Goal: Communication & Community: Share content

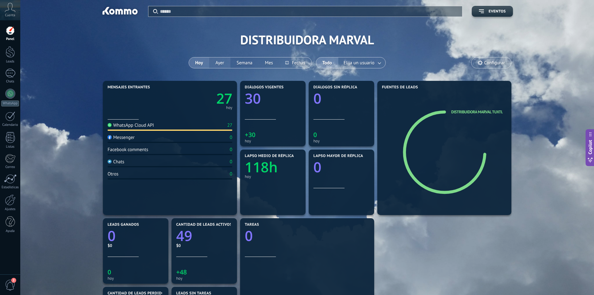
click at [222, 64] on button "Ayer" at bounding box center [219, 62] width 21 height 11
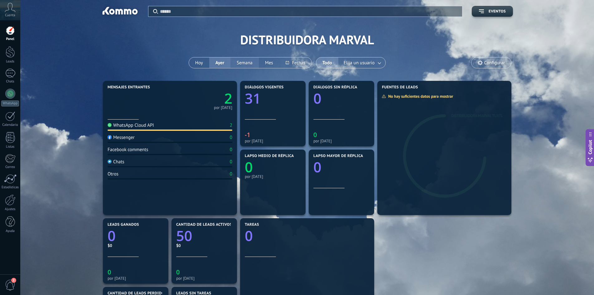
click at [241, 64] on button "Semana" at bounding box center [244, 62] width 28 height 11
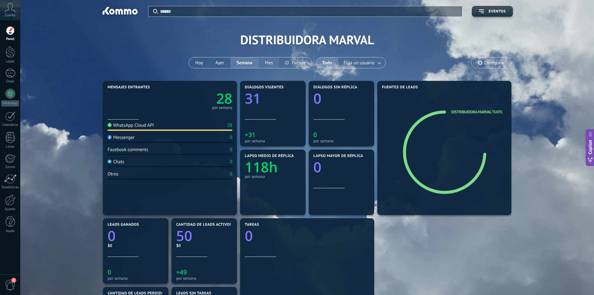
click at [276, 62] on button "Mes" at bounding box center [269, 62] width 21 height 11
click at [202, 64] on button "Hoy" at bounding box center [199, 62] width 20 height 11
click at [11, 55] on div at bounding box center [10, 52] width 9 height 12
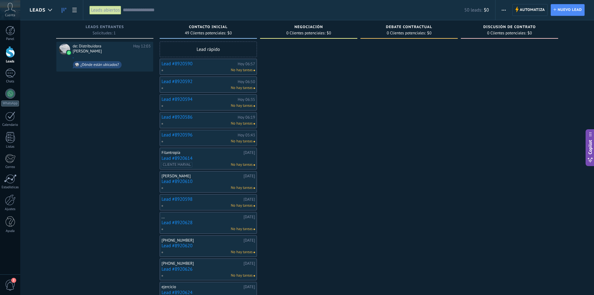
click at [108, 99] on div "de: Distribuidora [PERSON_NAME][DATE] 12:03 . ¿Dónde están ubicados?" at bounding box center [104, 265] width 97 height 448
click at [101, 50] on div "de: Distribuidora [PERSON_NAME][DATE] 12:03 . ¿Dónde están ubicados?" at bounding box center [112, 57] width 78 height 26
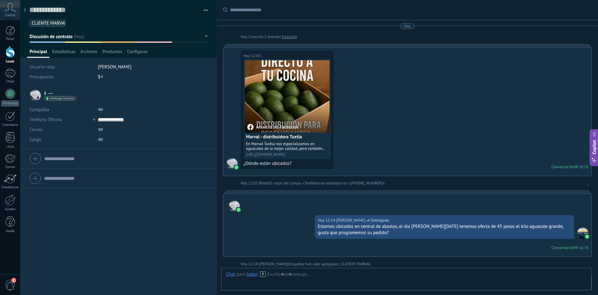
scroll to position [182, 0]
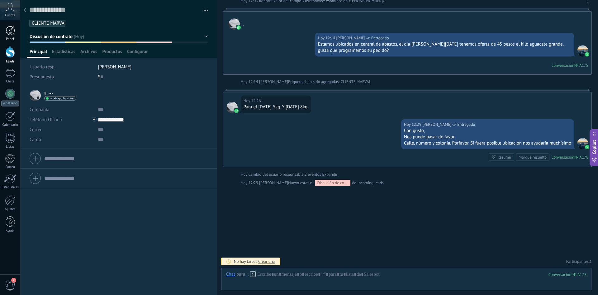
click at [6, 29] on div at bounding box center [10, 30] width 9 height 9
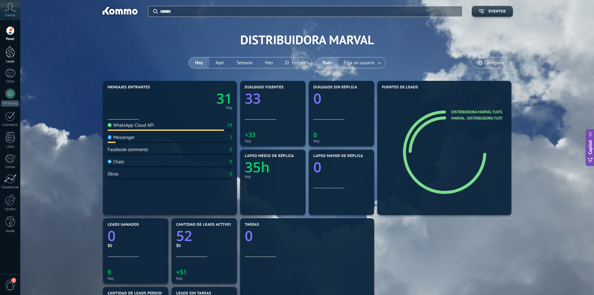
click at [10, 51] on div at bounding box center [10, 52] width 9 height 12
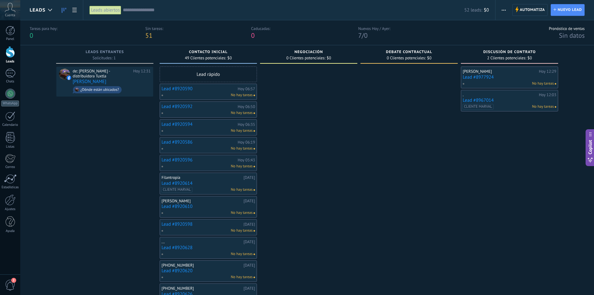
click at [513, 77] on link "Lead #8977924" at bounding box center [510, 76] width 94 height 5
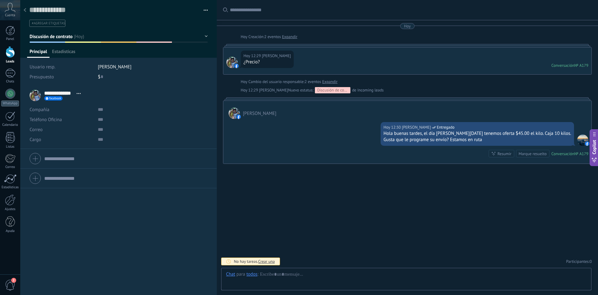
scroll to position [9, 0]
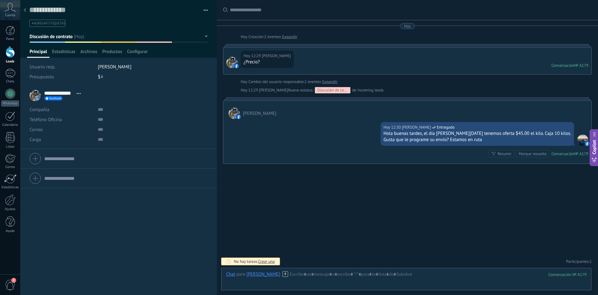
click at [22, 11] on div at bounding box center [25, 10] width 9 height 12
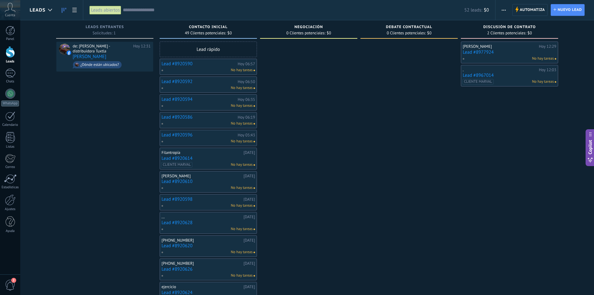
click at [509, 79] on div "CLIENTE [PERSON_NAME] No hay tareas" at bounding box center [507, 82] width 91 height 6
click at [513, 76] on link "Lead #8967014" at bounding box center [510, 75] width 94 height 5
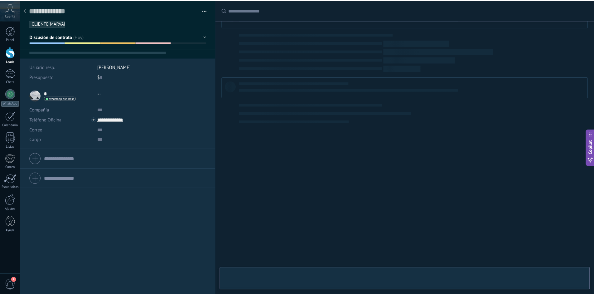
scroll to position [9, 0]
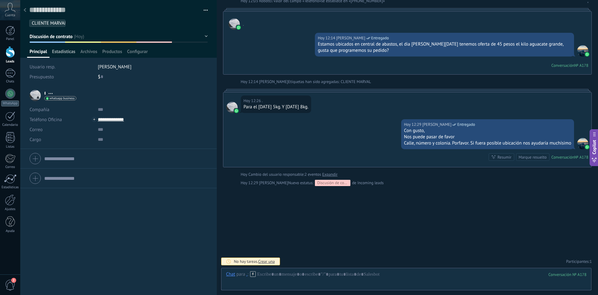
click at [73, 51] on span "Estadísticas" at bounding box center [63, 53] width 23 height 9
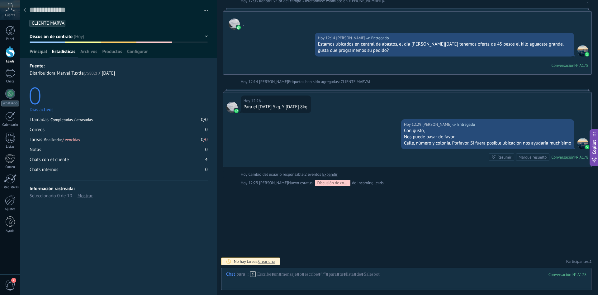
click at [34, 51] on span "Principal" at bounding box center [38, 53] width 17 height 9
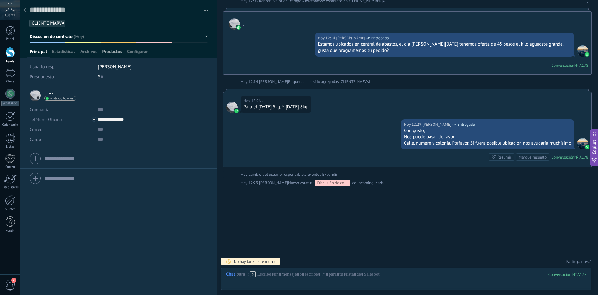
click at [112, 50] on span "Productos" at bounding box center [112, 53] width 20 height 9
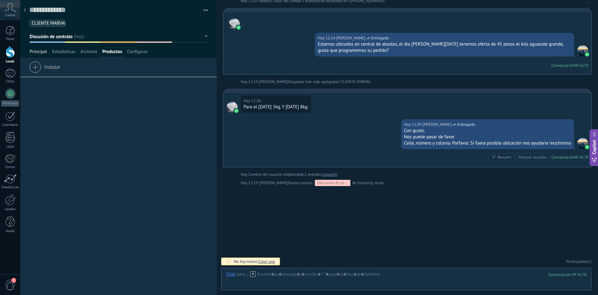
click at [36, 49] on span "Principal" at bounding box center [38, 53] width 17 height 9
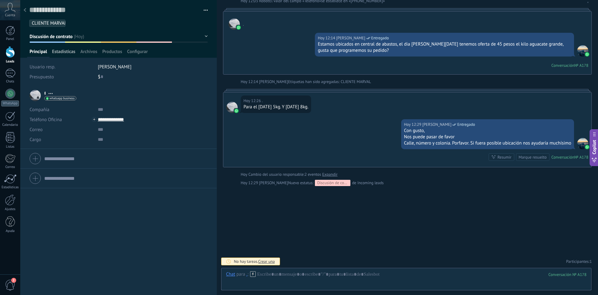
click at [69, 49] on span "Estadísticas" at bounding box center [63, 53] width 23 height 9
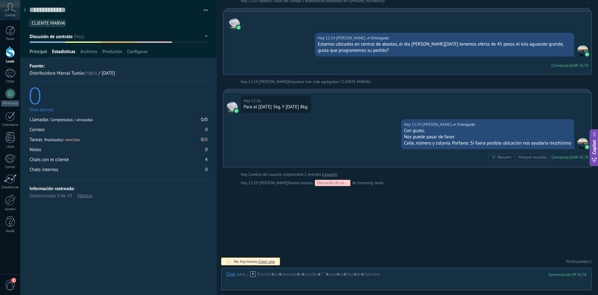
click at [39, 50] on span "Principal" at bounding box center [38, 53] width 17 height 9
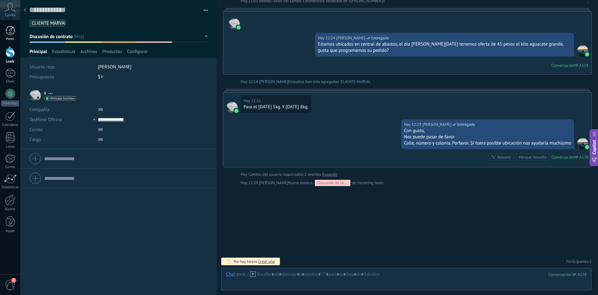
click at [15, 27] on link "Panel" at bounding box center [10, 33] width 20 height 15
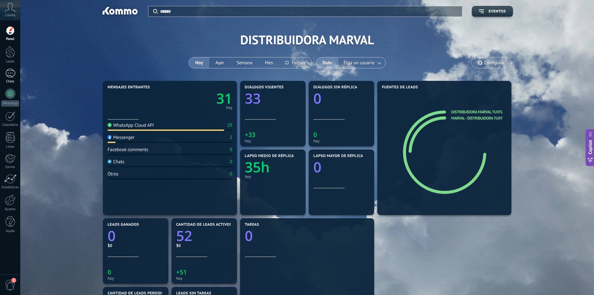
click at [12, 75] on div "1" at bounding box center [10, 73] width 10 height 9
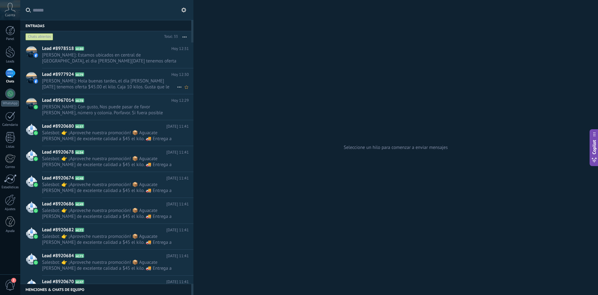
click at [135, 81] on span "[PERSON_NAME]: Hola buenas tardes, el día [PERSON_NAME][DATE] tenemos oferta $4…" at bounding box center [109, 84] width 135 height 12
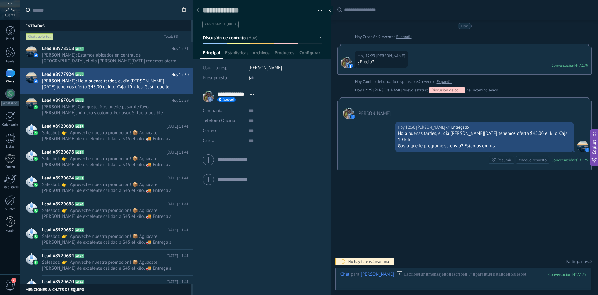
scroll to position [9, 0]
click at [318, 37] on button "Discusión de contrato" at bounding box center [262, 37] width 119 height 11
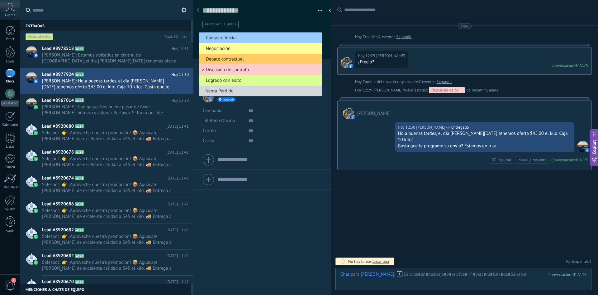
click at [248, 80] on span "Logrado con éxito" at bounding box center [259, 80] width 121 height 6
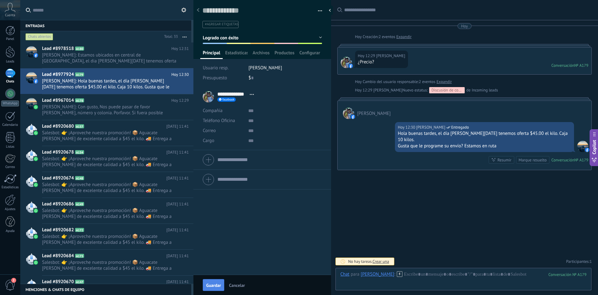
click at [217, 283] on span "Guardar" at bounding box center [213, 285] width 15 height 4
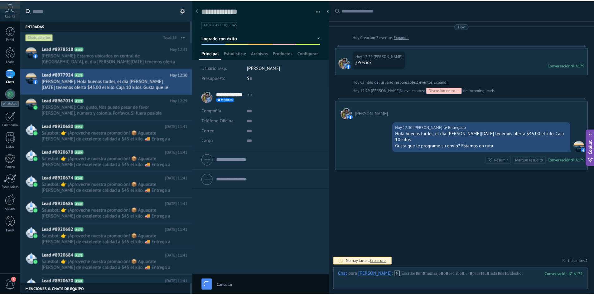
scroll to position [14, 0]
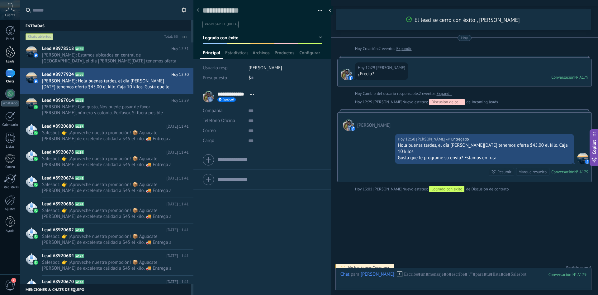
click at [14, 50] on div at bounding box center [10, 52] width 9 height 12
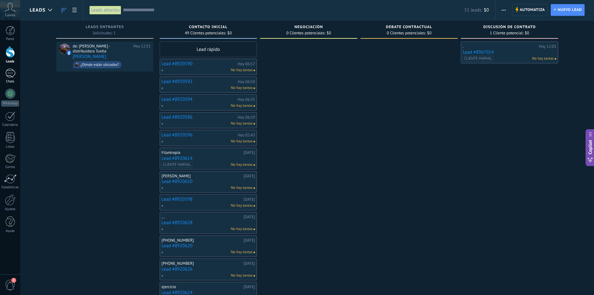
click at [12, 70] on div "1" at bounding box center [10, 73] width 10 height 9
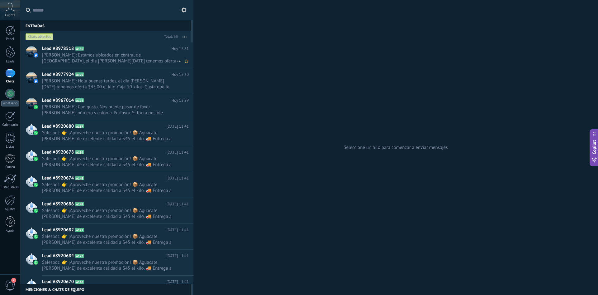
click at [101, 59] on span "[PERSON_NAME]: Estamos ubicados en central de [GEOGRAPHIC_DATA], el dia [PERSON…" at bounding box center [109, 58] width 135 height 12
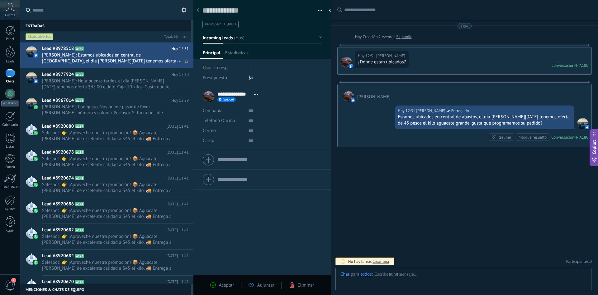
scroll to position [9, 0]
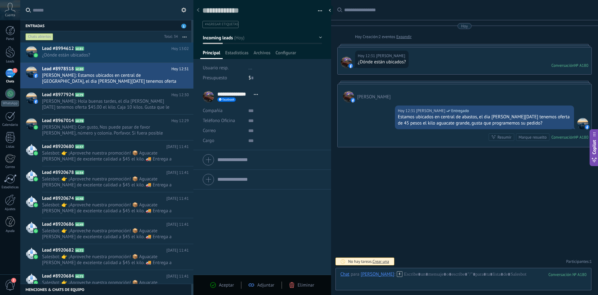
click at [11, 76] on div "1" at bounding box center [10, 73] width 10 height 9
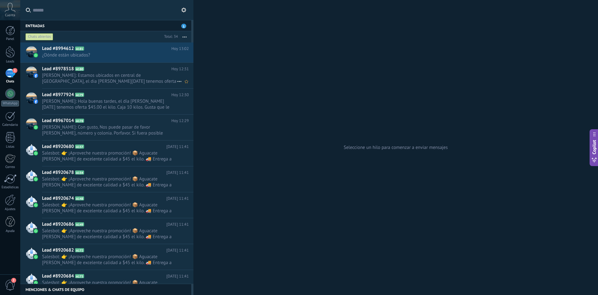
click at [82, 77] on span "[PERSON_NAME]: Estamos ubicados en central de [GEOGRAPHIC_DATA], el dia [PERSON…" at bounding box center [109, 78] width 135 height 12
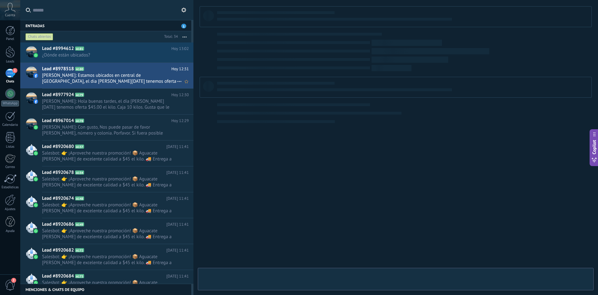
click at [127, 72] on div "Lead #8978518 A180 [DATE] 12:31 [PERSON_NAME]: Estamos ubicados en central de a…" at bounding box center [117, 76] width 151 height 26
click at [97, 60] on div "Lead #8994612 A181 [DATE] 13:02 ¿Dónde están ubicados?" at bounding box center [117, 52] width 151 height 20
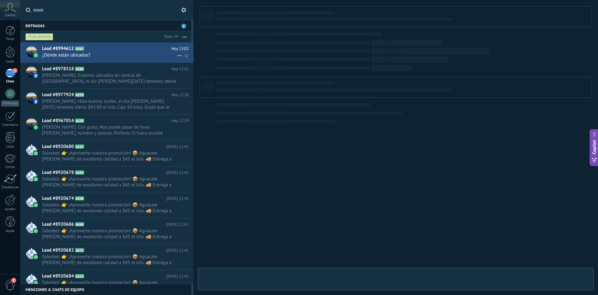
type textarea "**********"
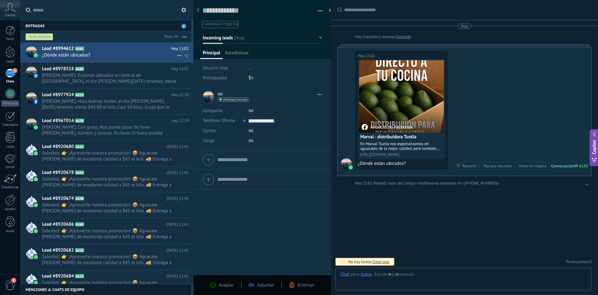
scroll to position [0, 0]
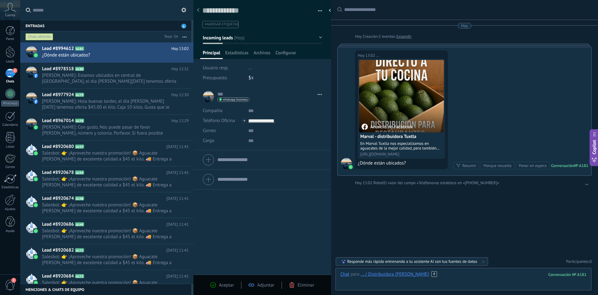
click at [450, 273] on div at bounding box center [464, 280] width 246 height 19
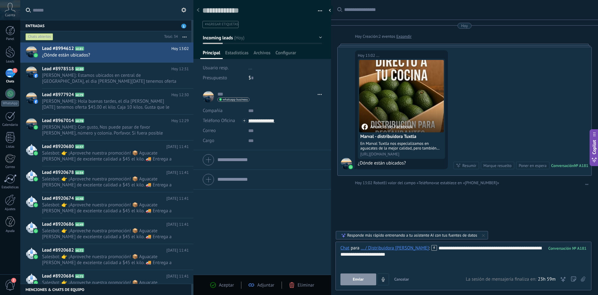
click at [372, 280] on button "Enviar" at bounding box center [359, 279] width 36 height 12
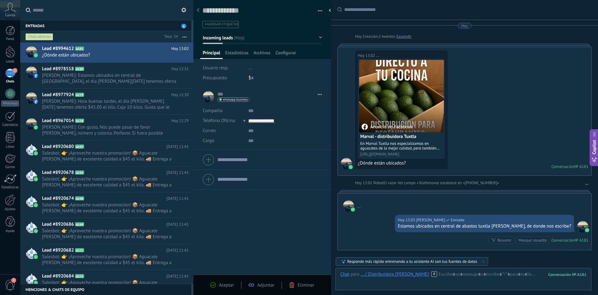
scroll to position [65, 0]
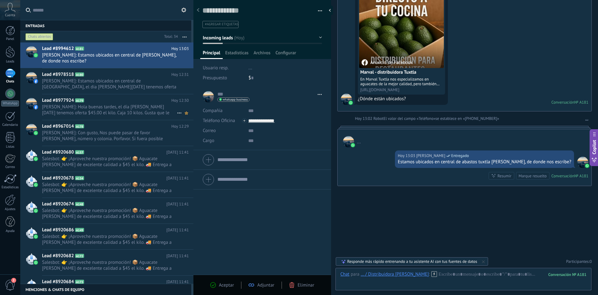
click at [185, 114] on use at bounding box center [186, 112] width 3 height 3
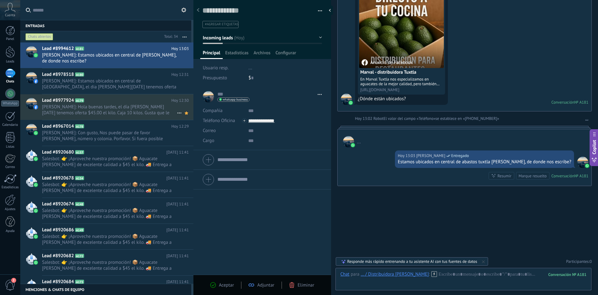
click at [177, 114] on icon at bounding box center [179, 112] width 7 height 7
click at [145, 109] on div at bounding box center [299, 147] width 598 height 295
click at [145, 109] on span "[PERSON_NAME]: Hola buenas tardes, el día [PERSON_NAME][DATE] tenemos oferta $4…" at bounding box center [109, 110] width 135 height 12
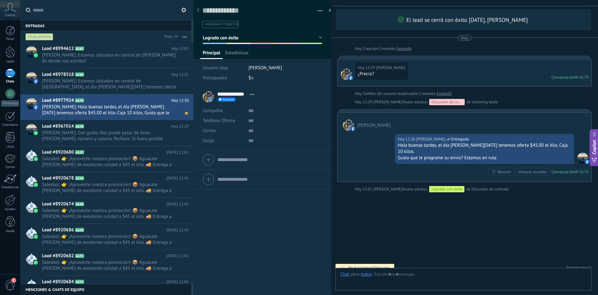
scroll to position [9, 0]
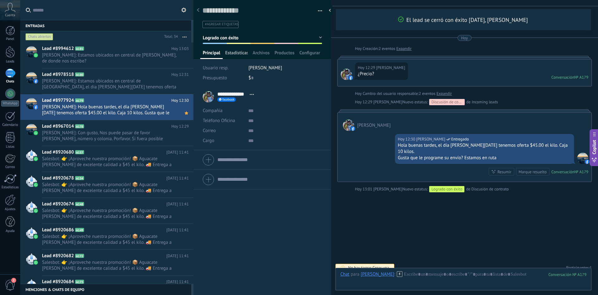
click at [239, 53] on span "Estadísticas" at bounding box center [236, 54] width 22 height 9
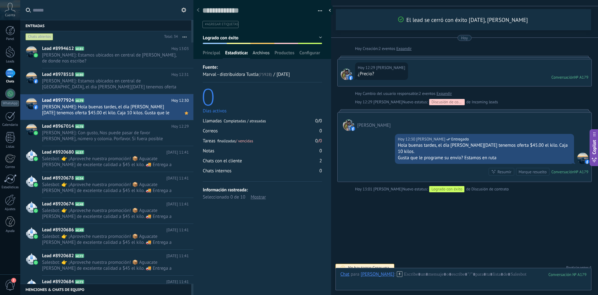
click at [264, 52] on span "Archivos" at bounding box center [261, 54] width 17 height 9
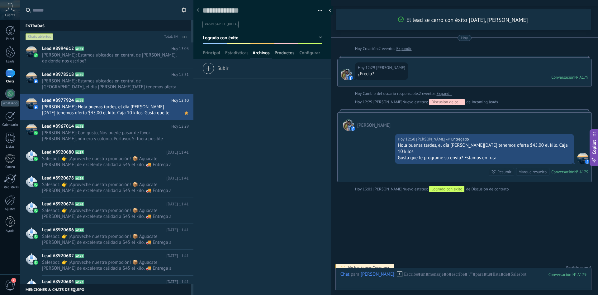
click at [282, 55] on span "Productos" at bounding box center [285, 54] width 20 height 9
click at [299, 53] on div "Configurar" at bounding box center [310, 54] width 26 height 9
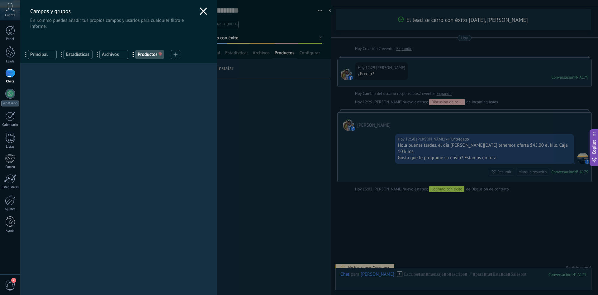
click at [228, 57] on div "Campos y grupos En Kommo puedes añadir tus propios campos y usarlos para cualqu…" at bounding box center [309, 147] width 578 height 295
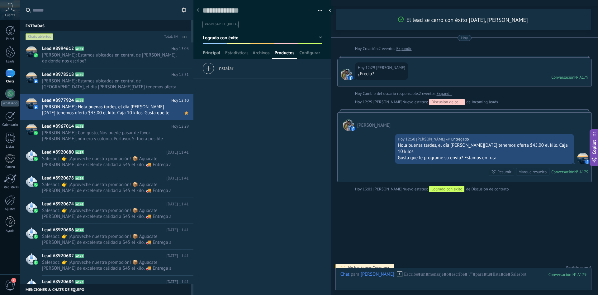
click at [217, 54] on span "Principal" at bounding box center [211, 54] width 17 height 9
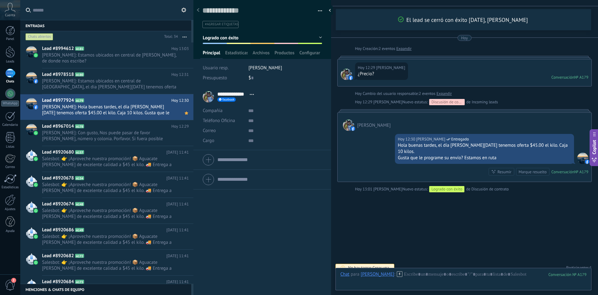
click at [252, 95] on span "Abrir detalle Copie el nombre Desatar Contacto principal" at bounding box center [252, 94] width 10 height 5
click at [252, 88] on li "**********" at bounding box center [263, 118] width 138 height 63
click at [104, 137] on span "[PERSON_NAME]: Con gusto, Nos puede pasar de favor [PERSON_NAME], número y colo…" at bounding box center [109, 136] width 135 height 12
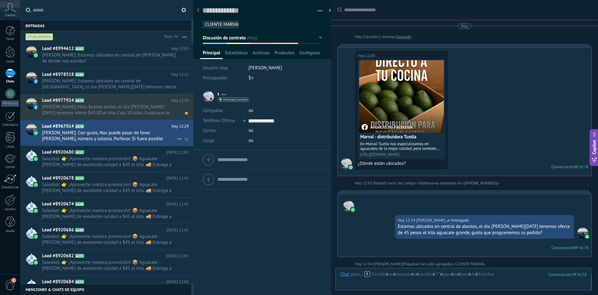
scroll to position [182, 0]
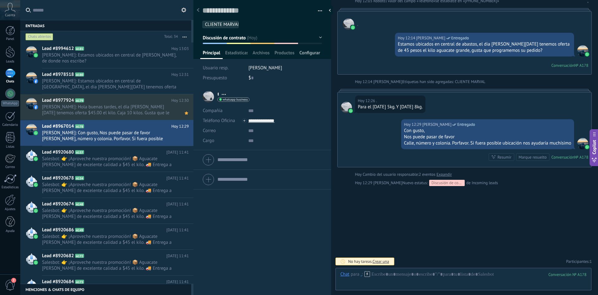
click at [311, 57] on span "Configurar" at bounding box center [310, 54] width 21 height 9
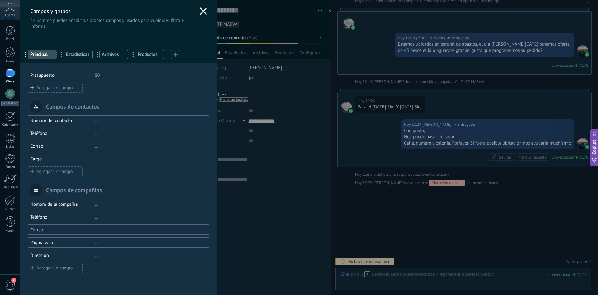
click at [68, 75] on div "Presupuesto" at bounding box center [62, 75] width 65 height 6
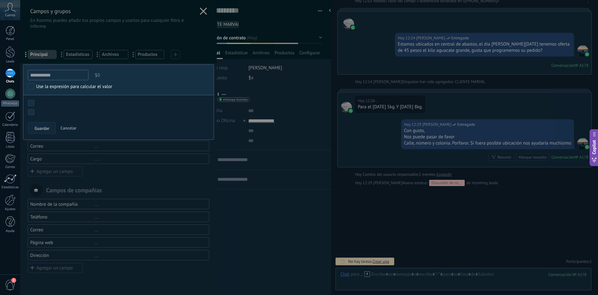
click at [70, 75] on input "**********" at bounding box center [58, 75] width 61 height 10
click at [204, 16] on div at bounding box center [118, 147] width 197 height 295
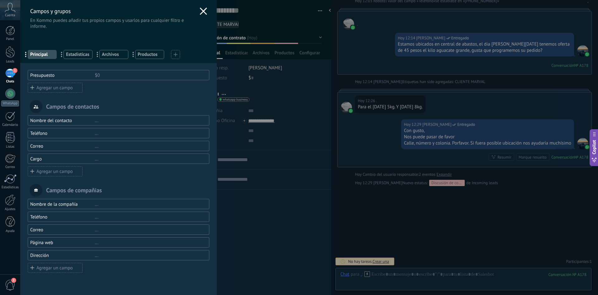
click at [204, 15] on div at bounding box center [203, 11] width 7 height 9
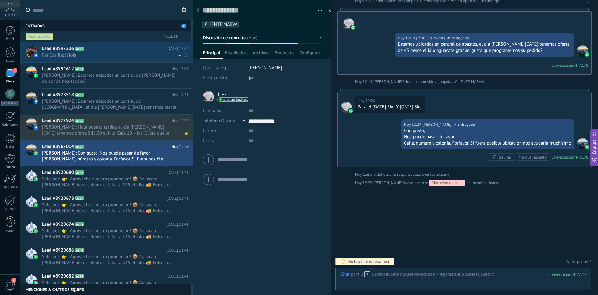
click at [96, 55] on span "Fer Casillas: Hola" at bounding box center [109, 55] width 135 height 6
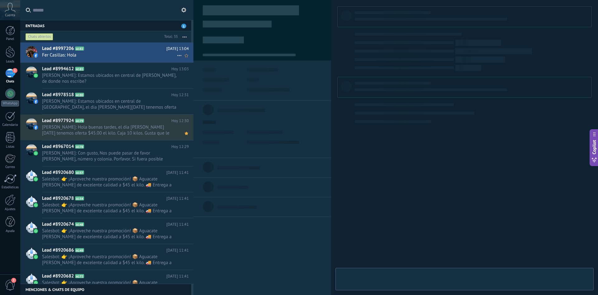
type textarea "**********"
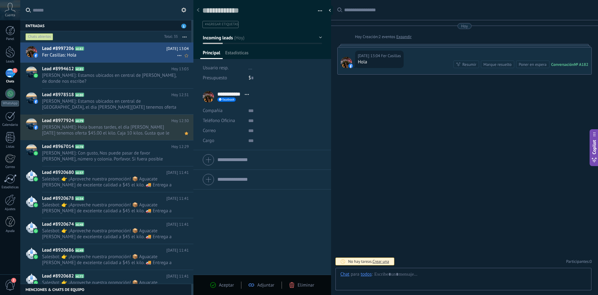
scroll to position [9, 0]
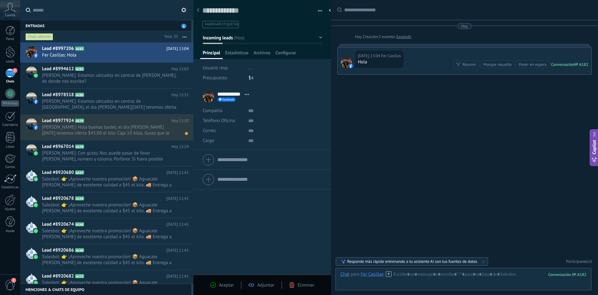
click at [420, 269] on div "Chat Correo Nota Tarea Chat para Fer Casillas : 182 Enviar Cancelar Rastrear cl…" at bounding box center [464, 278] width 256 height 22
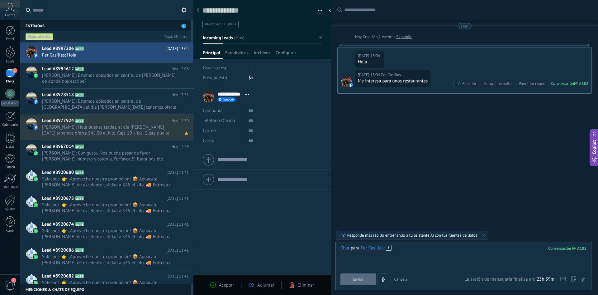
click at [415, 254] on div at bounding box center [464, 257] width 246 height 24
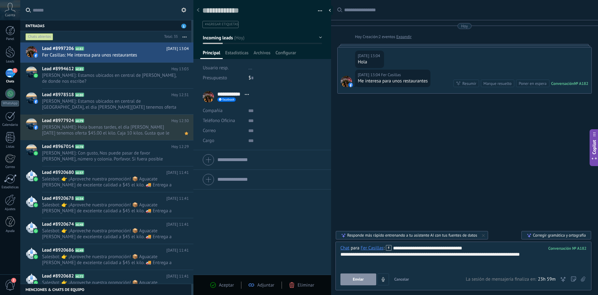
click at [358, 277] on span "Enviar" at bounding box center [358, 279] width 11 height 4
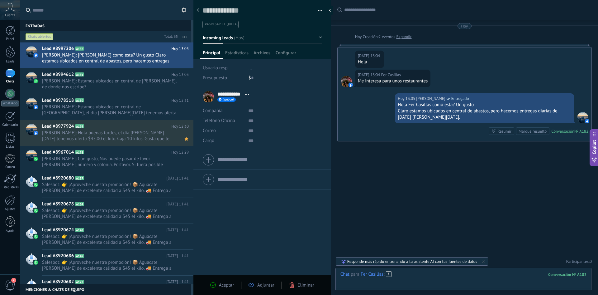
click at [431, 274] on div at bounding box center [464, 280] width 246 height 19
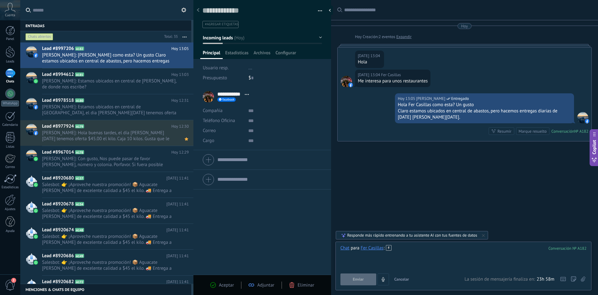
click at [412, 251] on div at bounding box center [464, 257] width 246 height 24
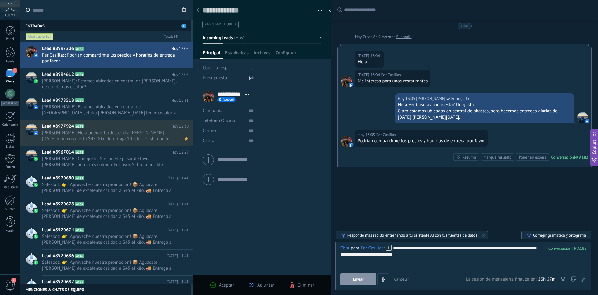
click at [363, 278] on span "Enviar" at bounding box center [358, 279] width 11 height 4
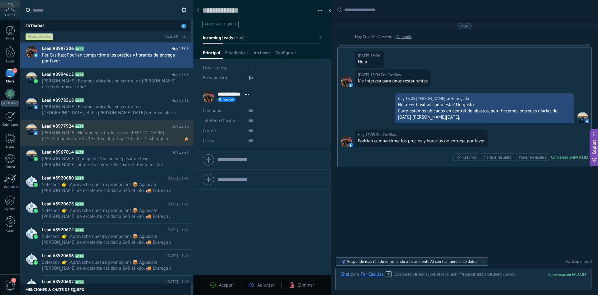
scroll to position [9, 0]
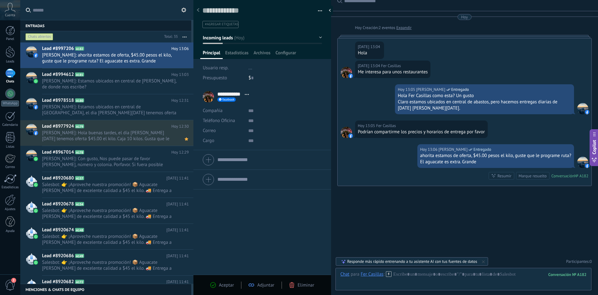
click at [185, 37] on button "button" at bounding box center [184, 36] width 13 height 11
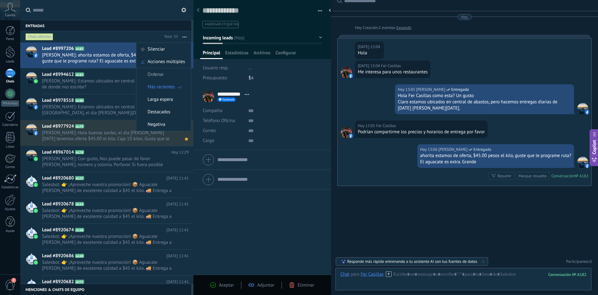
click at [241, 160] on form "Compañía Teléfono Oficina Ofic. directo Celular Fax Casa Otro Teléfono Oficina …" at bounding box center [262, 160] width 119 height 16
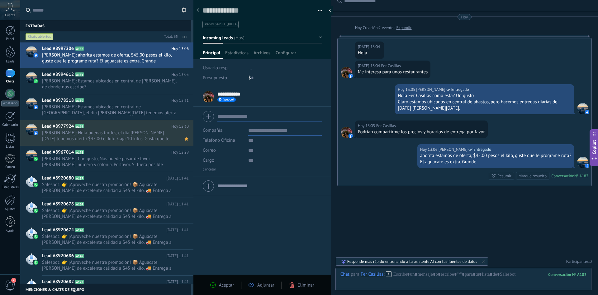
click at [258, 132] on input "text" at bounding box center [284, 130] width 73 height 10
click at [429, 279] on div at bounding box center [464, 280] width 246 height 19
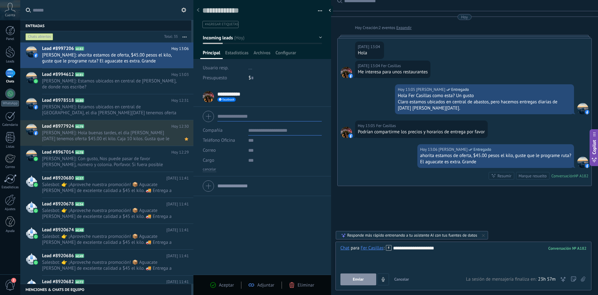
click at [363, 281] on span "Enviar" at bounding box center [358, 279] width 11 height 4
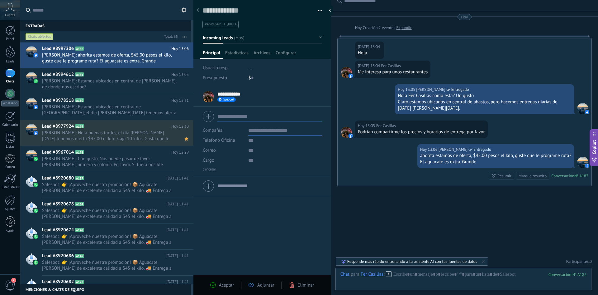
scroll to position [28, 0]
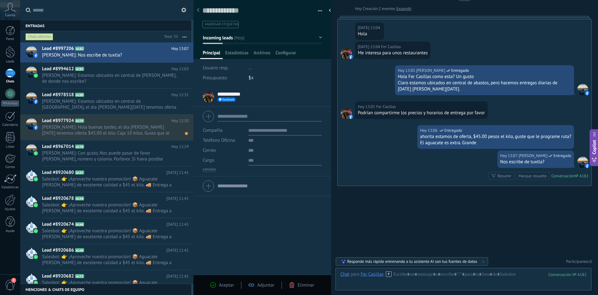
click at [253, 162] on input "text" at bounding box center [284, 160] width 73 height 10
click at [259, 133] on input "text" at bounding box center [284, 130] width 73 height 10
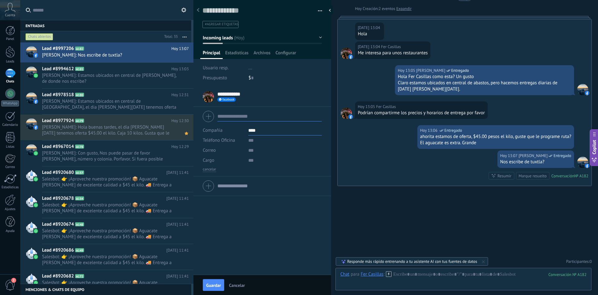
type input "***"
click at [246, 26] on ul "#agregar etiquetas" at bounding box center [261, 24] width 119 height 8
click at [235, 38] on span "CLIENTE MARVAL" at bounding box center [223, 37] width 39 height 8
click at [258, 129] on input "***" at bounding box center [284, 130] width 73 height 10
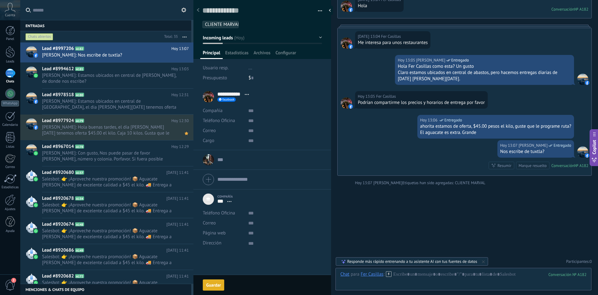
scroll to position [81, 0]
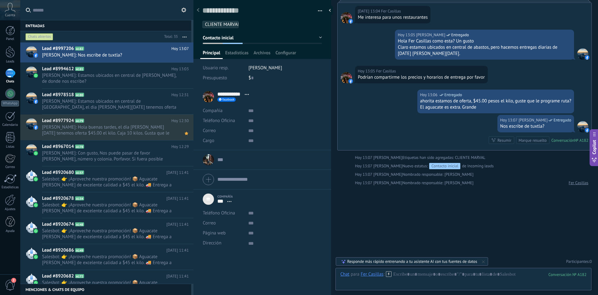
click at [231, 202] on span "Abrir detalle Desatar" at bounding box center [229, 201] width 10 height 5
click at [237, 209] on link "Abrir detalle" at bounding box center [249, 210] width 25 height 6
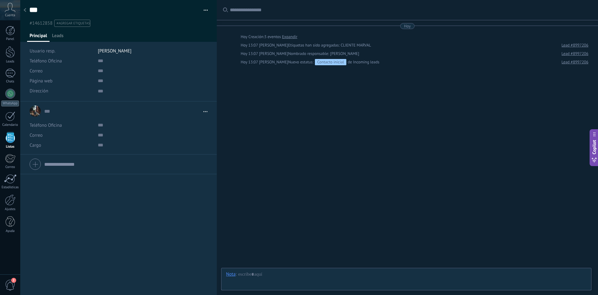
scroll to position [6, 0]
click at [25, 11] on use at bounding box center [25, 10] width 2 height 4
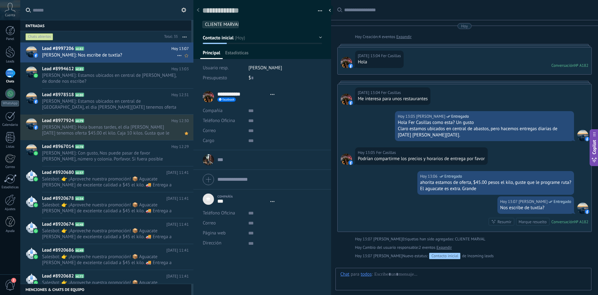
type textarea "***"
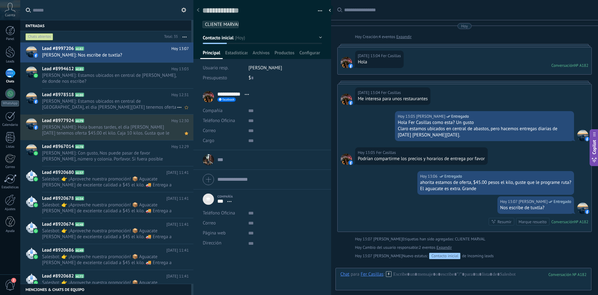
scroll to position [73, 0]
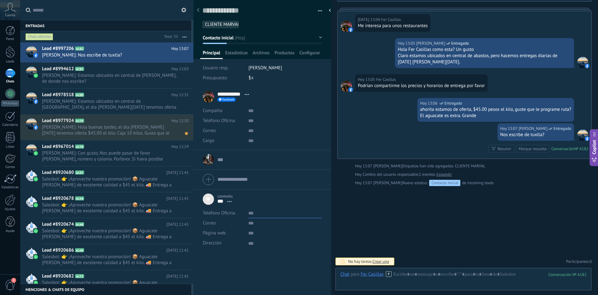
click at [249, 212] on input "text" at bounding box center [284, 213] width 73 height 10
click at [224, 200] on input "***" at bounding box center [221, 201] width 7 height 6
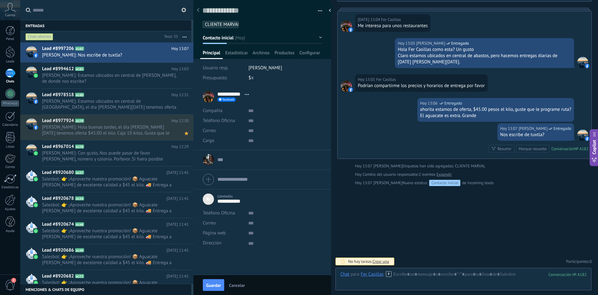
type input "**********"
click at [421, 271] on div at bounding box center [464, 280] width 246 height 19
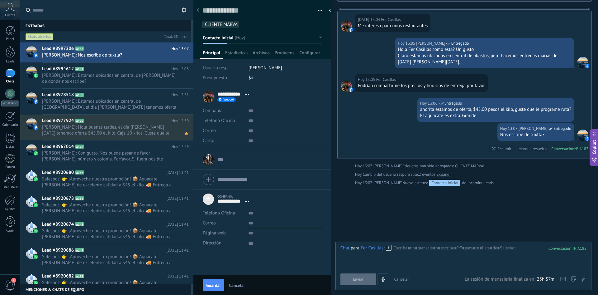
click at [248, 223] on input "text" at bounding box center [284, 223] width 73 height 10
click at [251, 243] on textarea at bounding box center [284, 243] width 73 height 10
click at [13, 55] on div at bounding box center [10, 52] width 9 height 12
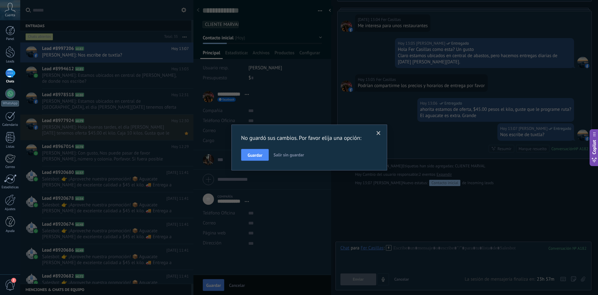
click at [377, 131] on span at bounding box center [379, 133] width 10 height 11
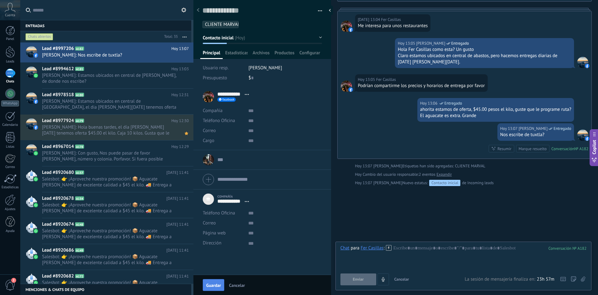
click at [209, 281] on button "Guardar" at bounding box center [214, 285] width 22 height 12
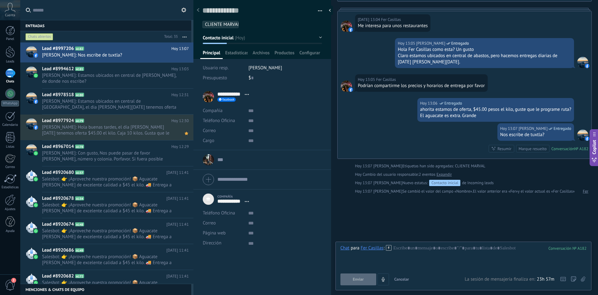
scroll to position [81, 0]
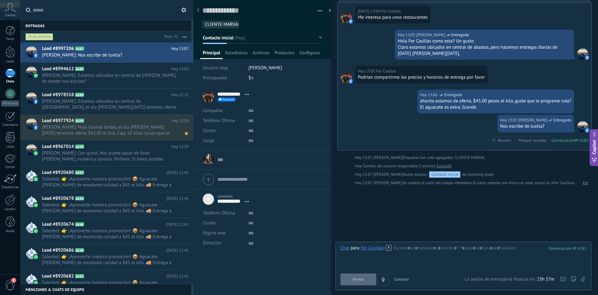
click at [6, 80] on div "Chats" at bounding box center [10, 81] width 18 height 4
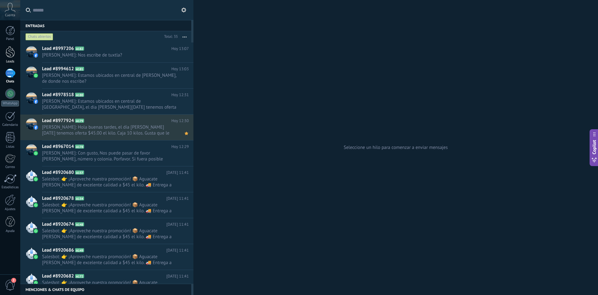
click at [13, 53] on div at bounding box center [10, 52] width 9 height 12
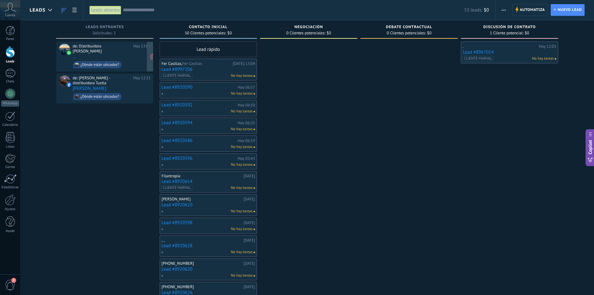
click at [120, 61] on div "¿Dónde están ubicados?" at bounding box center [97, 64] width 49 height 7
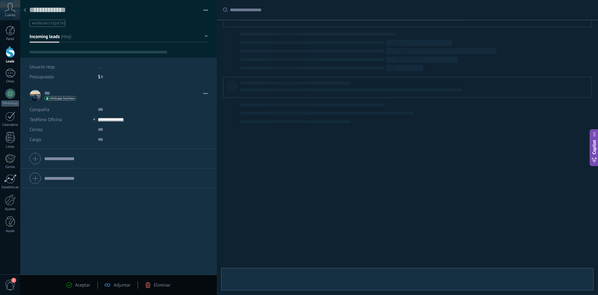
scroll to position [9, 0]
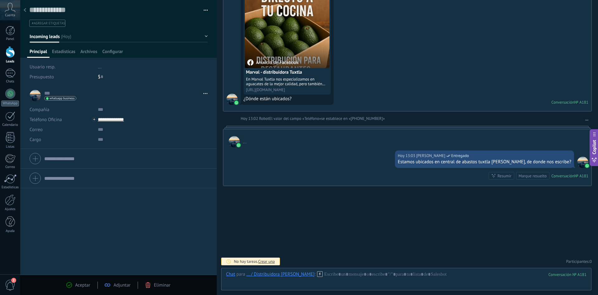
click at [27, 11] on div at bounding box center [25, 10] width 9 height 12
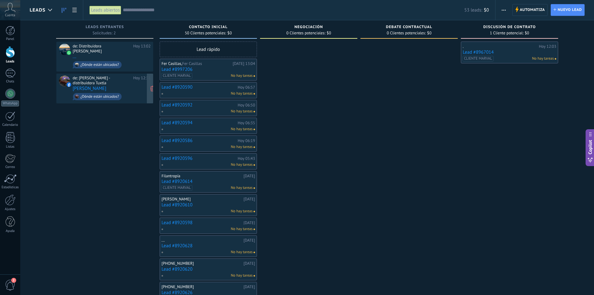
click at [104, 78] on div "de: [PERSON_NAME] - distribuidora Tuxtla [DATE] 12:31 [PERSON_NAME] ¿Dónde está…" at bounding box center [112, 88] width 78 height 26
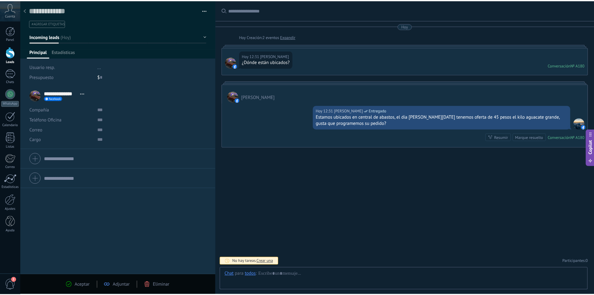
scroll to position [9, 0]
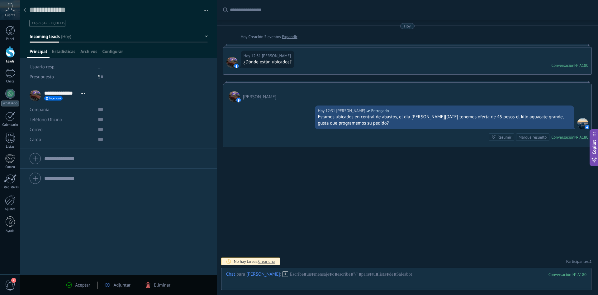
click at [24, 11] on use at bounding box center [25, 10] width 2 height 4
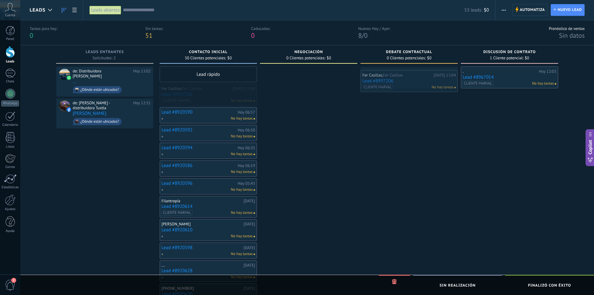
drag, startPoint x: 196, startPoint y: 92, endPoint x: 401, endPoint y: 78, distance: 204.7
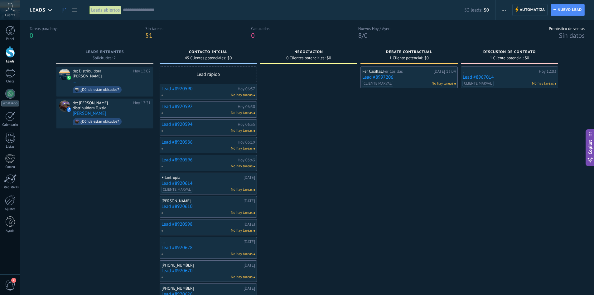
click at [511, 74] on div ". [DATE] 12:03 Lead #8967014 CLIENTE [PERSON_NAME] No hay tareas" at bounding box center [510, 77] width 94 height 18
click at [509, 76] on link "Lead #8967014" at bounding box center [510, 76] width 94 height 5
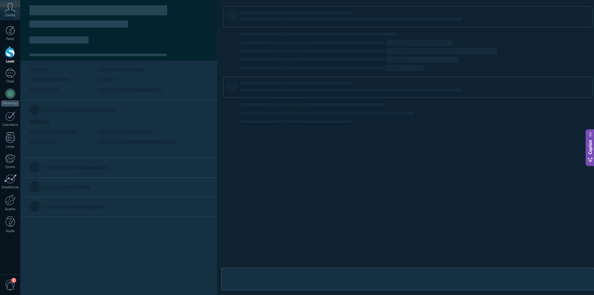
click at [509, 76] on div at bounding box center [407, 147] width 369 height 282
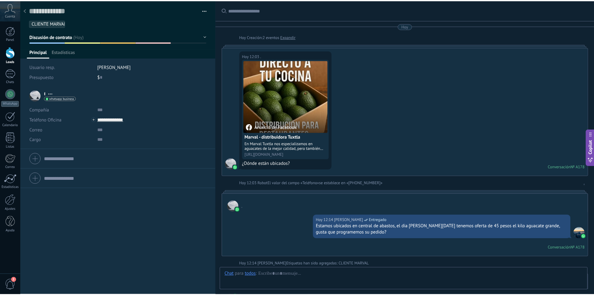
scroll to position [182, 0]
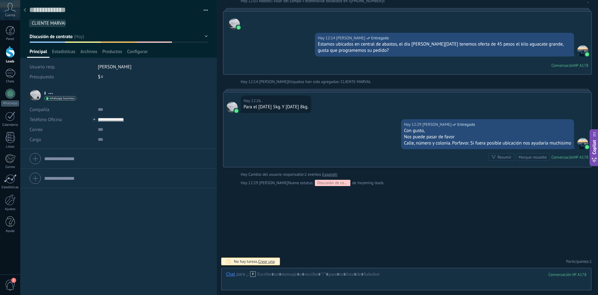
click at [26, 11] on icon at bounding box center [25, 10] width 2 height 4
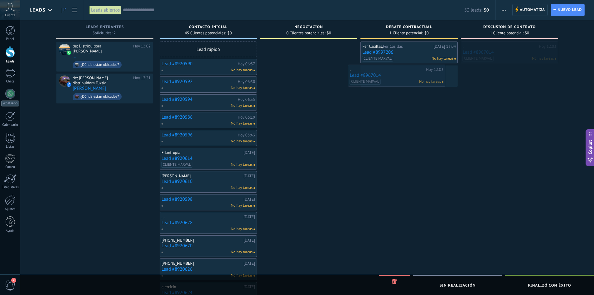
drag, startPoint x: 486, startPoint y: 49, endPoint x: 374, endPoint y: 71, distance: 114.5
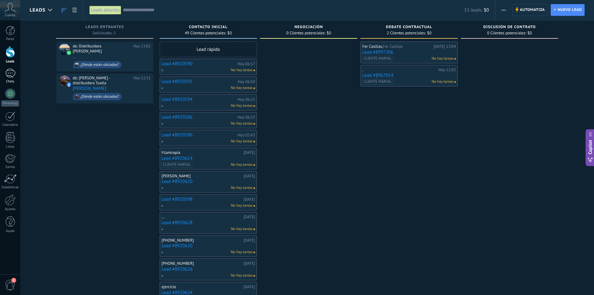
click at [10, 75] on div "1" at bounding box center [10, 73] width 10 height 9
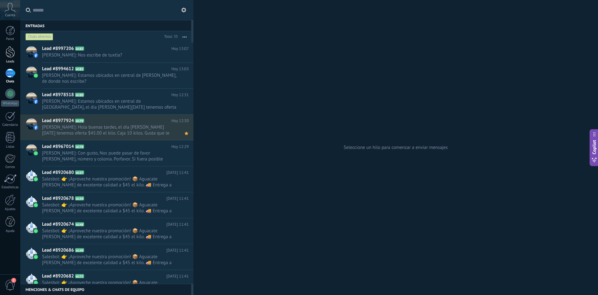
click at [8, 58] on link "Leads" at bounding box center [10, 54] width 20 height 17
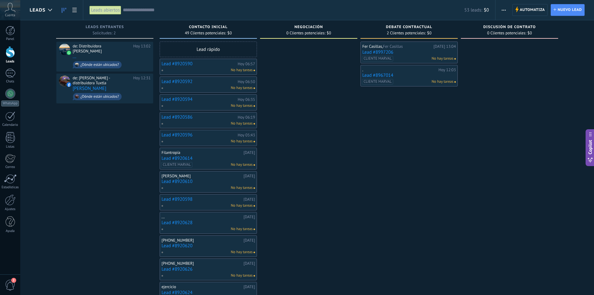
click at [503, 12] on span "button" at bounding box center [503, 10] width 4 height 12
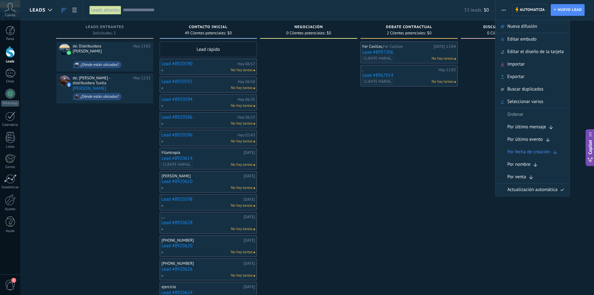
click at [457, 157] on div "Fer Casillas, Fer Casillas [DATE] 13:04 Lead #8997206 CLIENTE [PERSON_NAME] No …" at bounding box center [408, 265] width 97 height 448
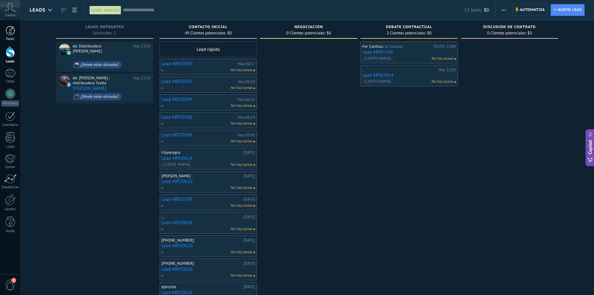
click at [12, 33] on div at bounding box center [10, 30] width 9 height 9
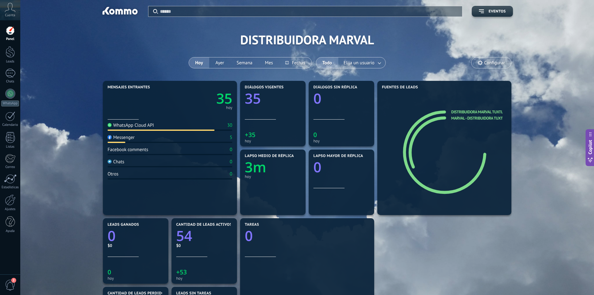
click at [12, 13] on div "Cuenta" at bounding box center [10, 10] width 20 height 20
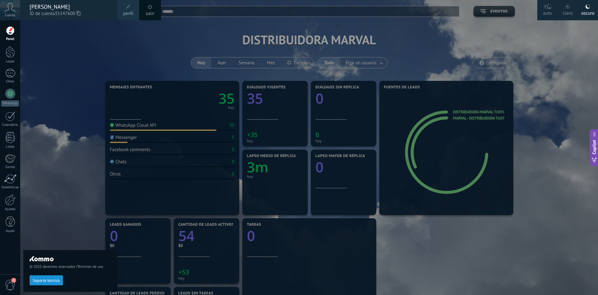
click at [42, 68] on div "© 2025 derechos reservados | Términos de uso Soporte técnico" at bounding box center [70, 157] width 94 height 274
click at [11, 50] on div at bounding box center [10, 52] width 9 height 12
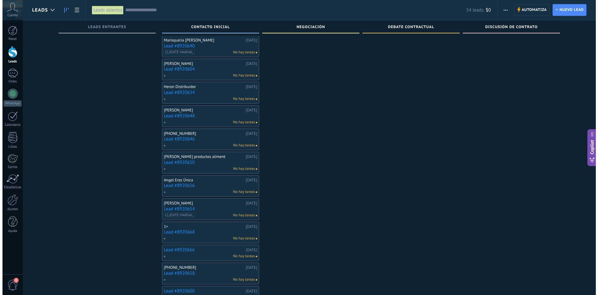
scroll to position [431, 0]
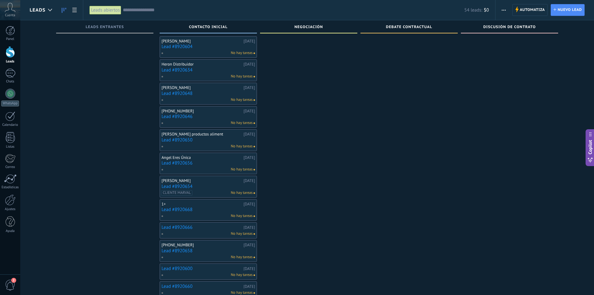
click at [198, 134] on div "[PERSON_NAME] productos aliment" at bounding box center [201, 134] width 80 height 5
click at [201, 143] on div "[PERSON_NAME] productos aliment [DATE] Lead #8920650 No hay tareas" at bounding box center [208, 140] width 94 height 18
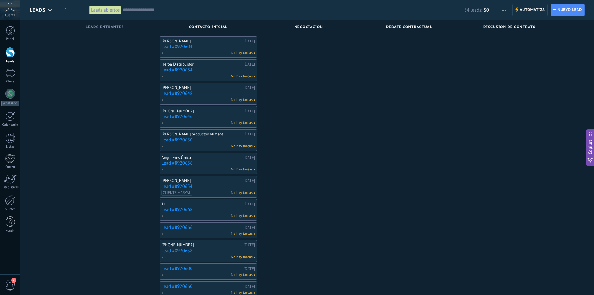
click at [201, 143] on div "[PERSON_NAME] productos aliment [DATE] Lead #8920650 No hay tareas" at bounding box center [208, 140] width 94 height 18
click at [198, 138] on link "Lead #8920650" at bounding box center [208, 139] width 94 height 5
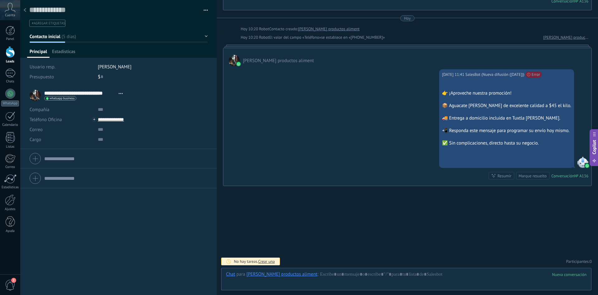
scroll to position [9, 0]
click at [9, 31] on div at bounding box center [10, 30] width 9 height 9
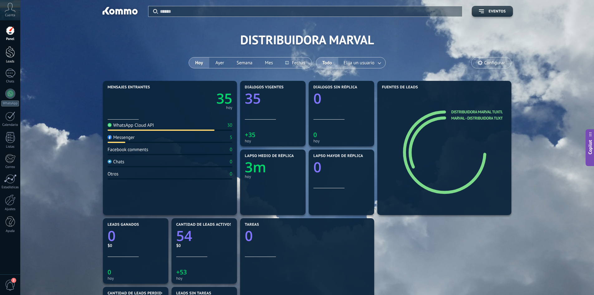
click at [13, 56] on div at bounding box center [10, 52] width 9 height 12
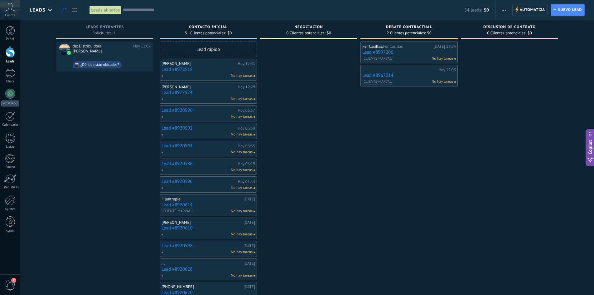
click at [399, 50] on link "Lead #8997206" at bounding box center [409, 52] width 94 height 5
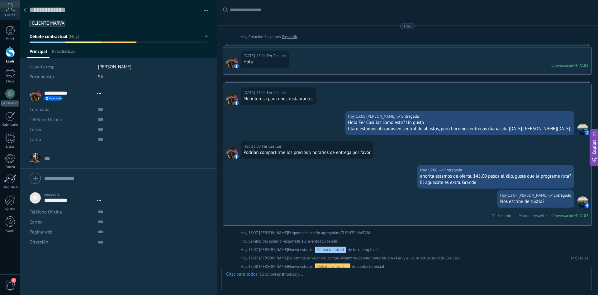
type textarea "***"
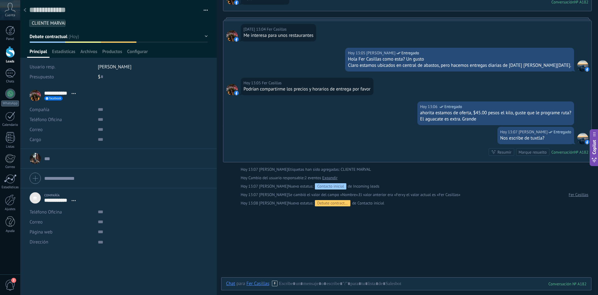
scroll to position [52, 0]
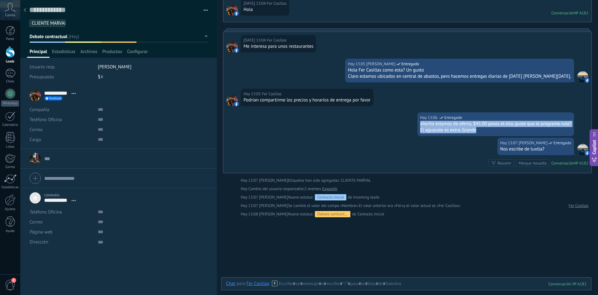
drag, startPoint x: 478, startPoint y: 131, endPoint x: 411, endPoint y: 125, distance: 66.9
click at [411, 125] on div "[DATE] 13:06 [PERSON_NAME] Entregado ahorita estamos de oferta, $45.00 pesos el…" at bounding box center [407, 124] width 368 height 25
copy div "ahorita estamos de oferta, $45.00 pesos el kilo, guste que le programe ruta? El…"
click at [398, 91] on div "[DATE] 13:05 Fer [PERSON_NAME] compartirme los precios y horarios de entrega po…" at bounding box center [407, 101] width 368 height 24
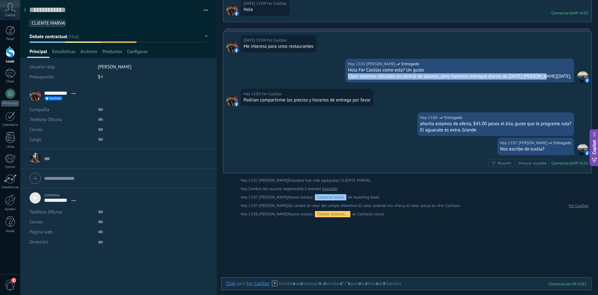
drag, startPoint x: 372, startPoint y: 78, endPoint x: 572, endPoint y: 76, distance: 200.4
click at [572, 76] on div "[DATE] 13:05 [PERSON_NAME] Entregado [PERSON_NAME] como esta? Un gusto Claro es…" at bounding box center [407, 74] width 368 height 30
copy div "Claro estamos ubicados en central de abastos, pero hacemos entregas diarias de …"
click at [331, 281] on div at bounding box center [406, 289] width 361 height 19
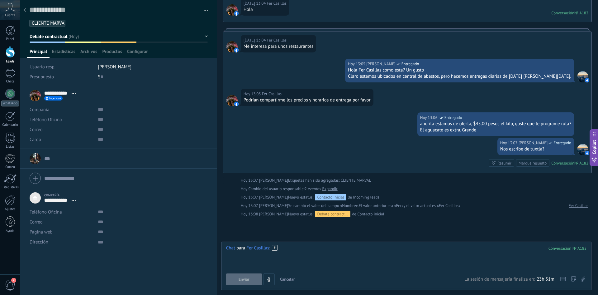
click at [314, 247] on div at bounding box center [406, 257] width 361 height 24
click at [253, 280] on button "Enviar" at bounding box center [244, 279] width 36 height 12
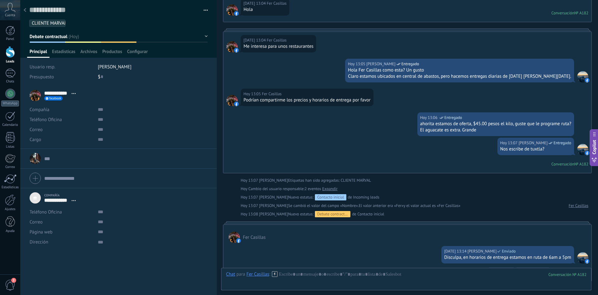
scroll to position [79, 0]
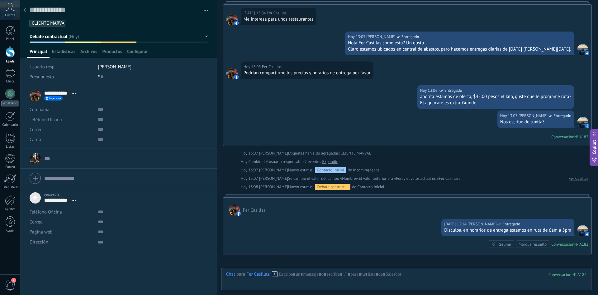
click at [15, 57] on link "Leads" at bounding box center [10, 54] width 20 height 17
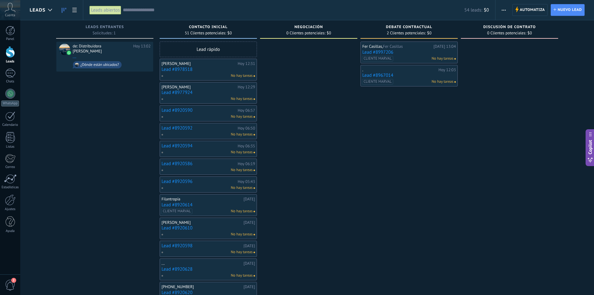
click at [504, 10] on icon "button" at bounding box center [503, 10] width 4 height 1
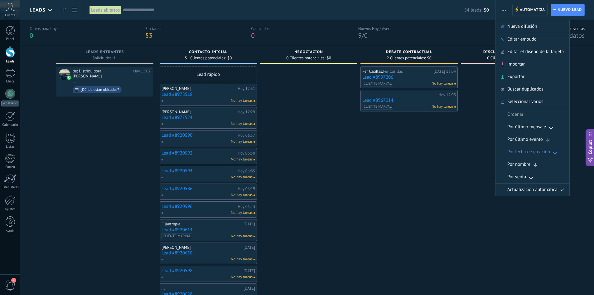
click at [452, 142] on div "Fer Casillas, Fer Casillas [DATE] 13:04 Lead #8997206 CLIENTE [PERSON_NAME] No …" at bounding box center [408, 290] width 97 height 448
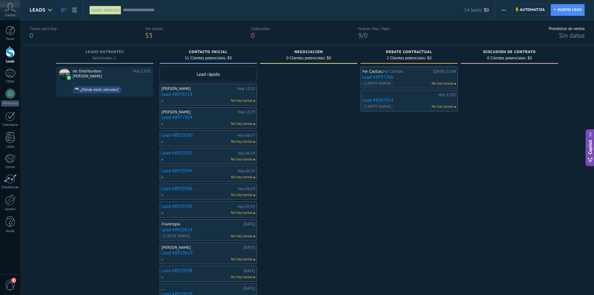
click at [505, 9] on span "button" at bounding box center [503, 10] width 4 height 12
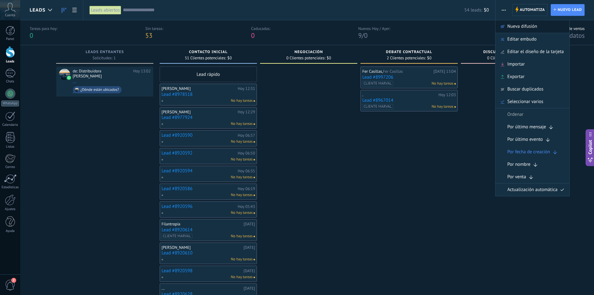
click at [513, 29] on span "Nueva difusión" at bounding box center [522, 26] width 30 height 12
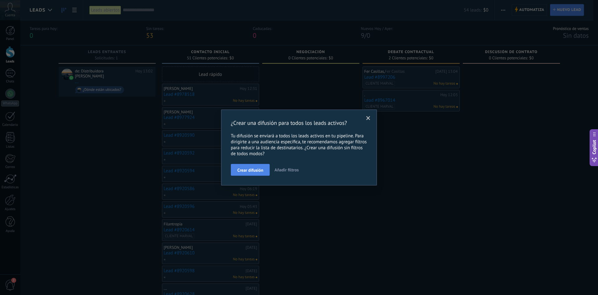
click at [256, 168] on span "Crear difusión" at bounding box center [251, 170] width 26 height 4
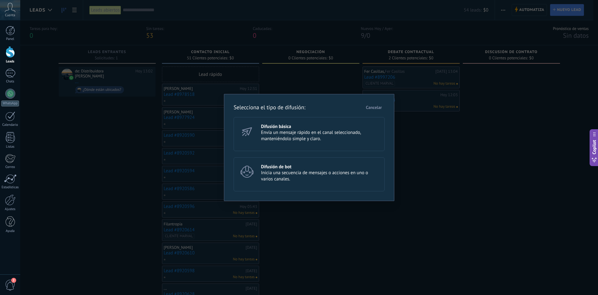
click at [269, 134] on span "Envía un mensaje rápido en el canal seleccionado, manteniéndolo simple y claro." at bounding box center [320, 135] width 118 height 12
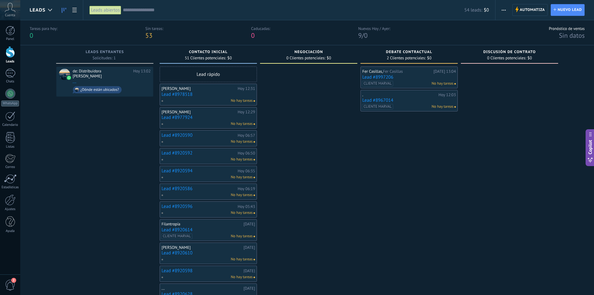
click at [159, 10] on input "text" at bounding box center [293, 10] width 341 height 7
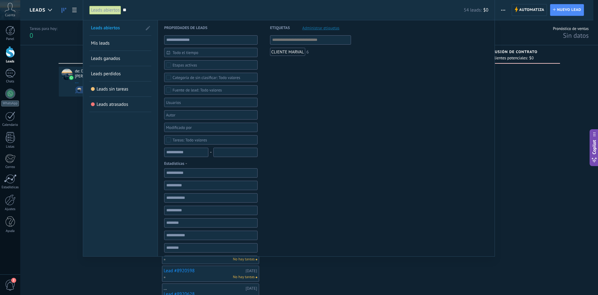
type input "*"
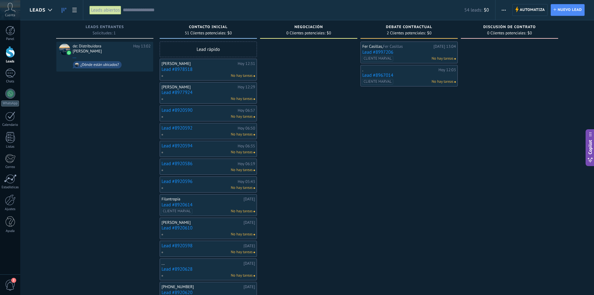
click at [505, 10] on icon "button" at bounding box center [503, 10] width 4 height 1
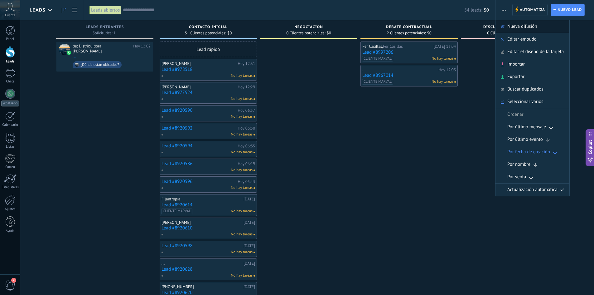
click at [529, 28] on span "Nueva difusión" at bounding box center [522, 26] width 30 height 12
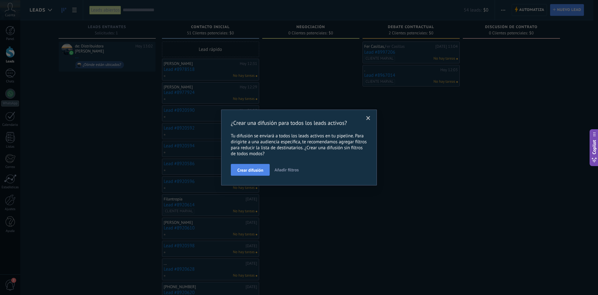
click at [244, 173] on button "Crear difusión" at bounding box center [250, 170] width 39 height 12
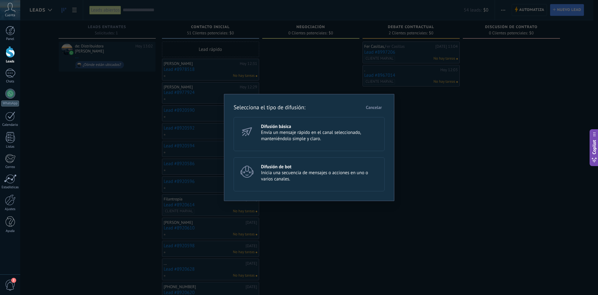
click at [269, 134] on span "Envía un mensaje rápido en el canal seleccionado, manteniéndolo simple y claro." at bounding box center [320, 135] width 118 height 12
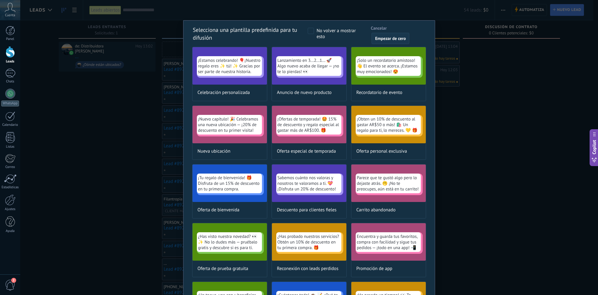
click at [394, 35] on button "Empezar de cero" at bounding box center [391, 38] width 38 height 11
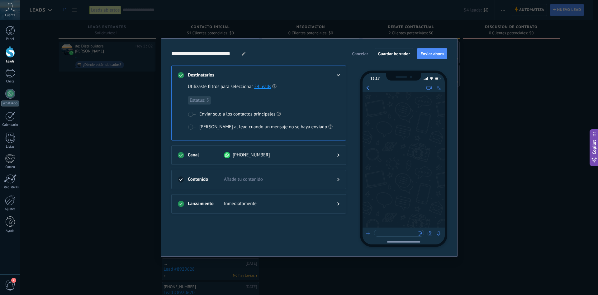
click at [278, 181] on span "Añade tu contenido" at bounding box center [275, 179] width 103 height 6
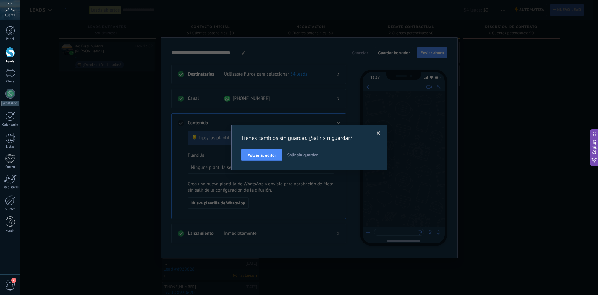
click at [378, 132] on span at bounding box center [379, 133] width 4 height 4
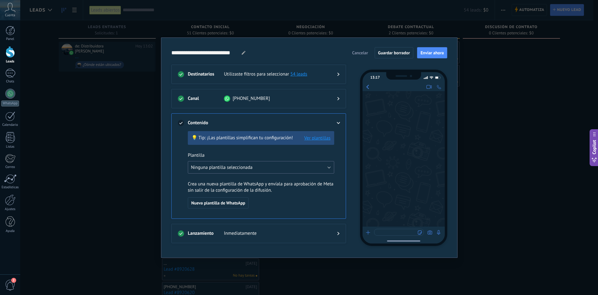
click at [271, 169] on button "Ninguna plantilla seleccionada" at bounding box center [261, 167] width 146 height 12
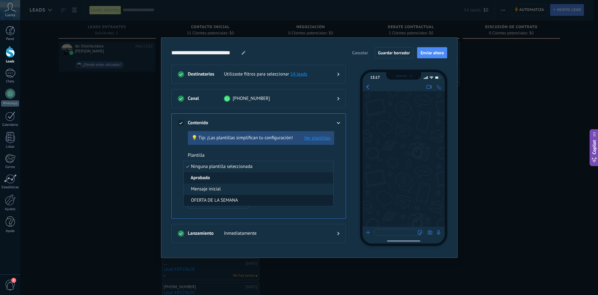
click at [258, 198] on li "OFERTA DE LA SEMANA" at bounding box center [259, 199] width 150 height 11
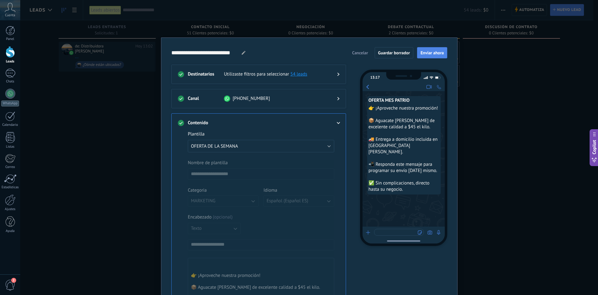
click at [432, 55] on span "Enviar ahora" at bounding box center [432, 52] width 23 height 4
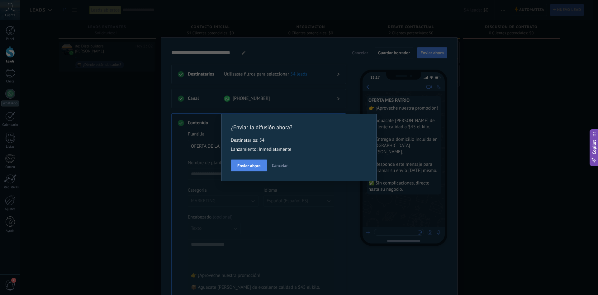
click at [260, 167] on span "Enviar ahora" at bounding box center [249, 165] width 23 height 4
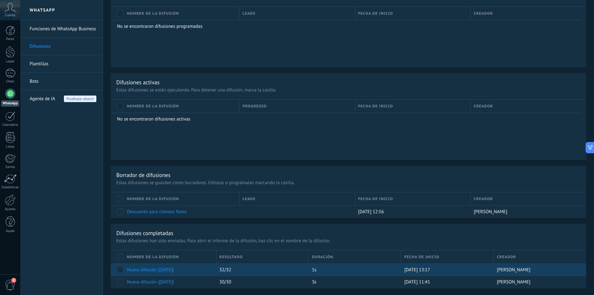
click at [169, 270] on link "Nueva difusión ([DATE])" at bounding box center [150, 269] width 47 height 6
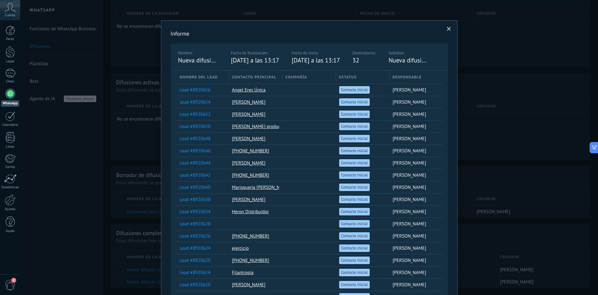
click at [446, 28] on span at bounding box center [449, 29] width 10 height 11
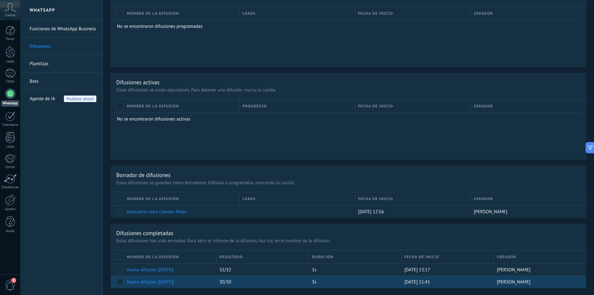
click at [236, 284] on div "30/30" at bounding box center [260, 282] width 89 height 12
click at [174, 284] on link "Nueva difusión ([DATE])" at bounding box center [150, 282] width 47 height 6
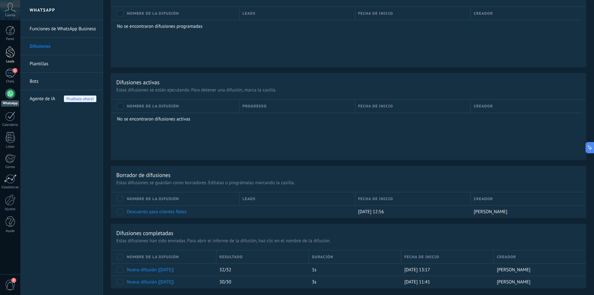
click at [8, 56] on div at bounding box center [10, 52] width 9 height 12
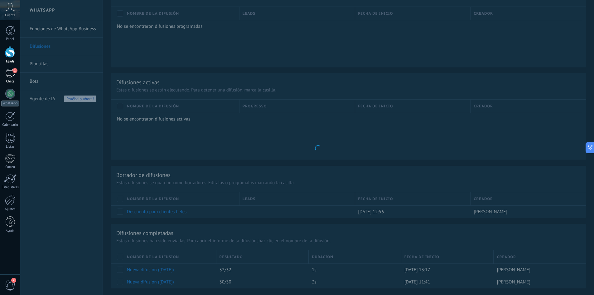
click at [9, 75] on div "1" at bounding box center [10, 73] width 10 height 9
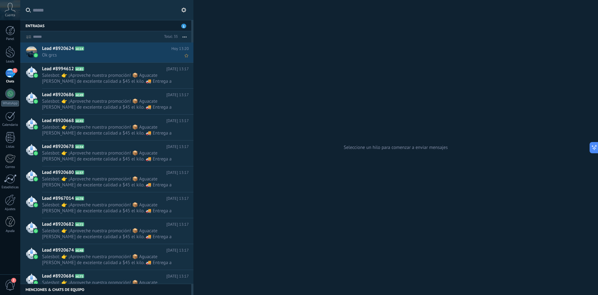
click at [98, 55] on span "Ok grcs" at bounding box center [109, 55] width 135 height 6
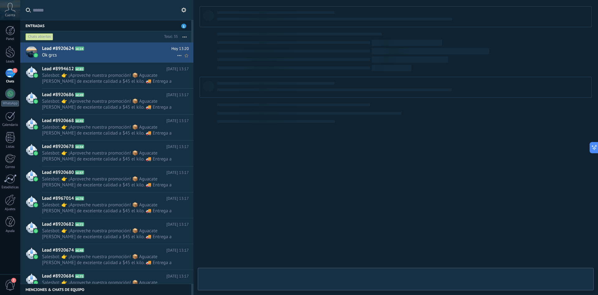
click at [98, 55] on span "Ok grcs" at bounding box center [109, 55] width 135 height 6
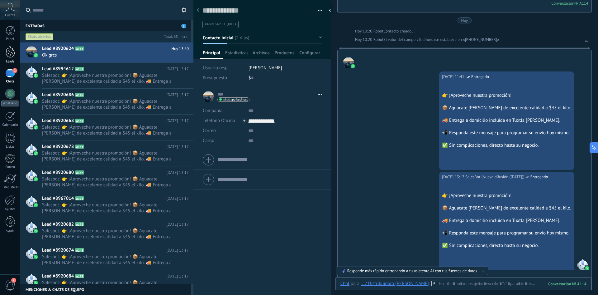
click at [8, 54] on div at bounding box center [10, 52] width 9 height 12
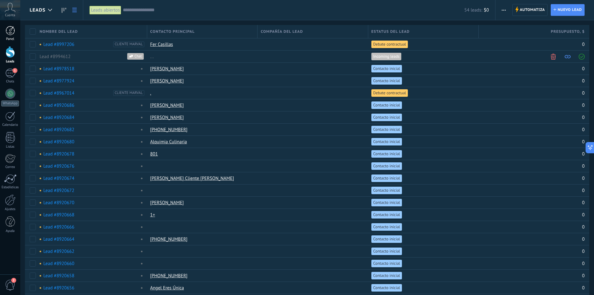
click at [11, 32] on div at bounding box center [10, 30] width 9 height 9
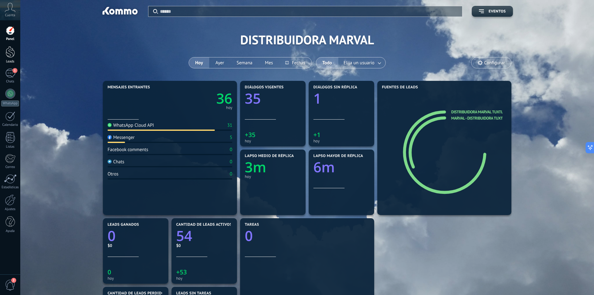
click at [3, 50] on link "Leads" at bounding box center [10, 54] width 20 height 17
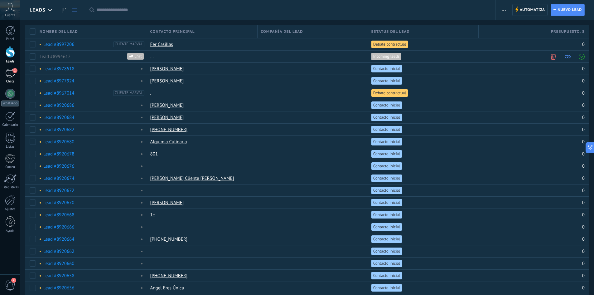
click at [8, 73] on div "1" at bounding box center [10, 73] width 10 height 9
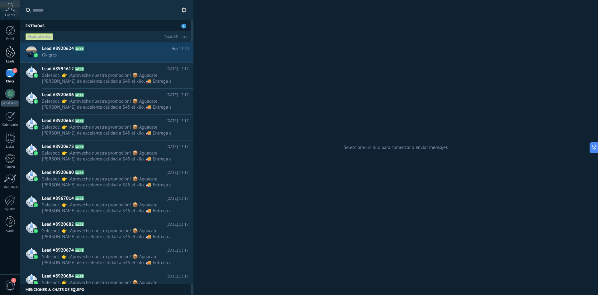
click at [12, 56] on div at bounding box center [10, 52] width 9 height 12
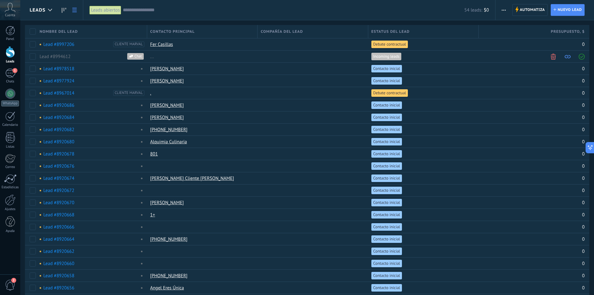
click at [70, 10] on link at bounding box center [74, 10] width 11 height 12
click at [62, 10] on use at bounding box center [64, 10] width 4 height 5
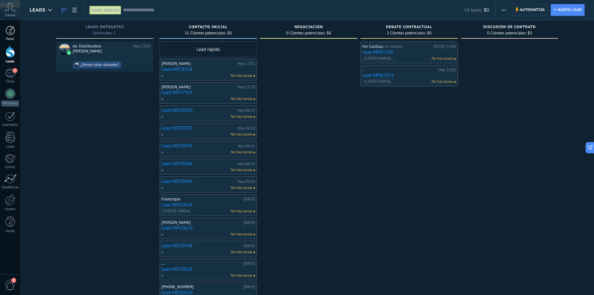
click at [13, 35] on div at bounding box center [10, 30] width 9 height 9
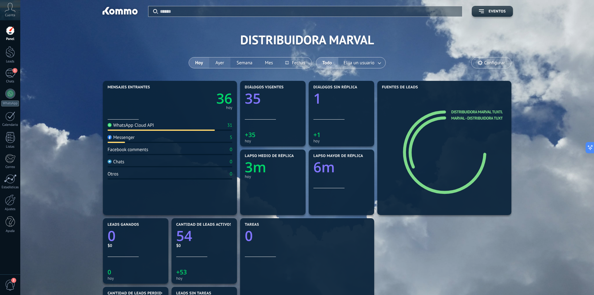
click at [217, 60] on button "Ayer" at bounding box center [219, 62] width 21 height 11
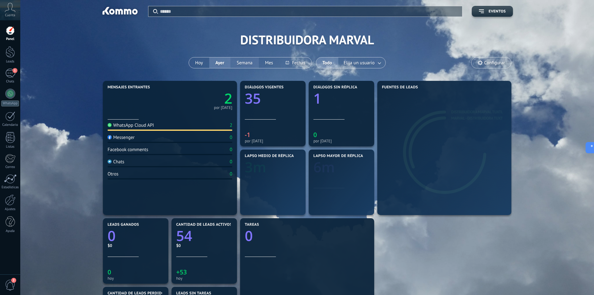
click at [244, 62] on button "Semana" at bounding box center [244, 62] width 28 height 11
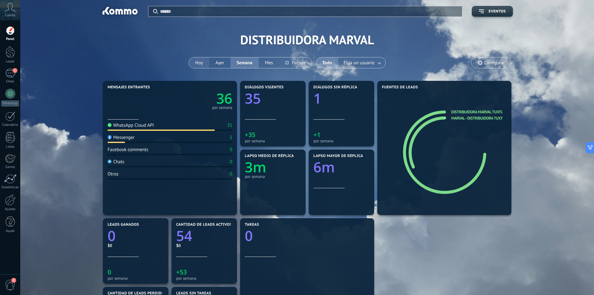
click at [201, 64] on button "Hoy" at bounding box center [199, 62] width 20 height 11
